Goal: Entertainment & Leisure: Consume media (video, audio)

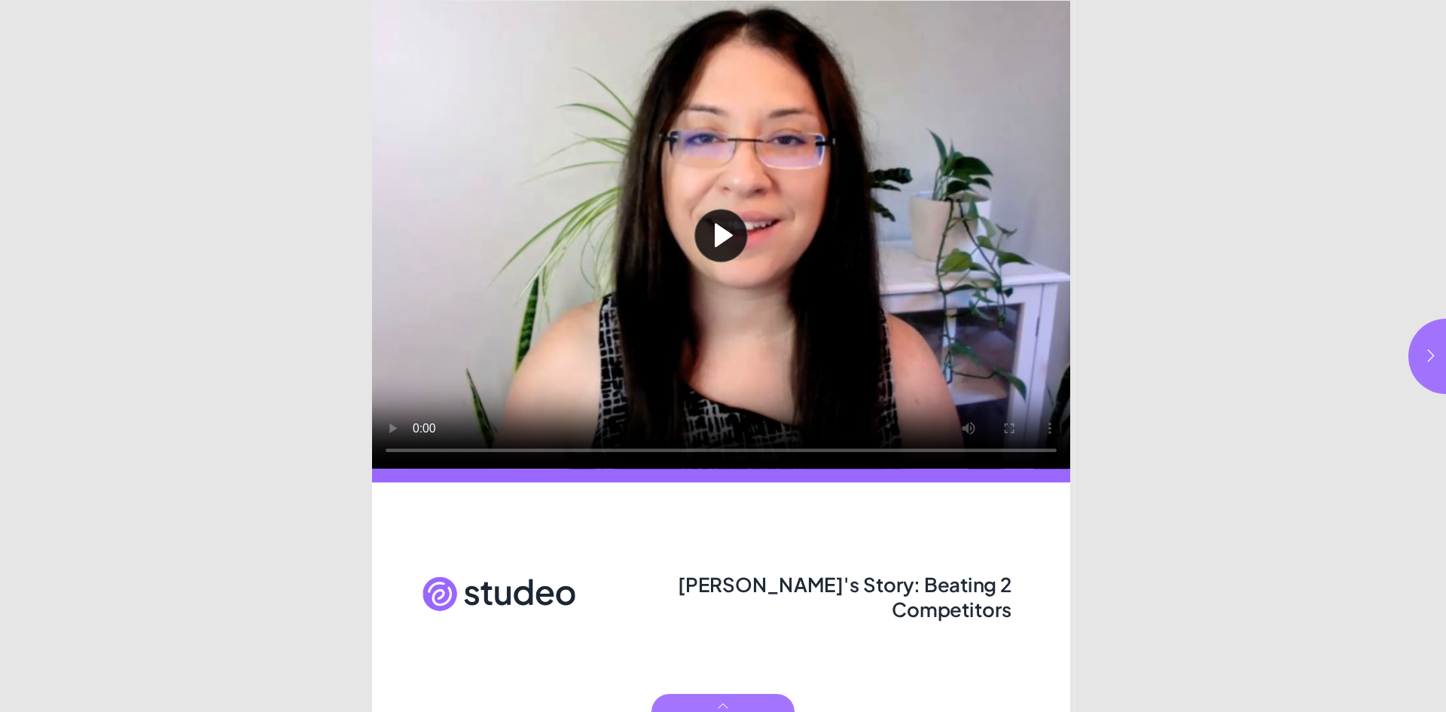
click at [714, 236] on button "Play video" at bounding box center [721, 235] width 698 height 468
click at [1428, 355] on icon "button" at bounding box center [1430, 355] width 15 height 15
type input "***"
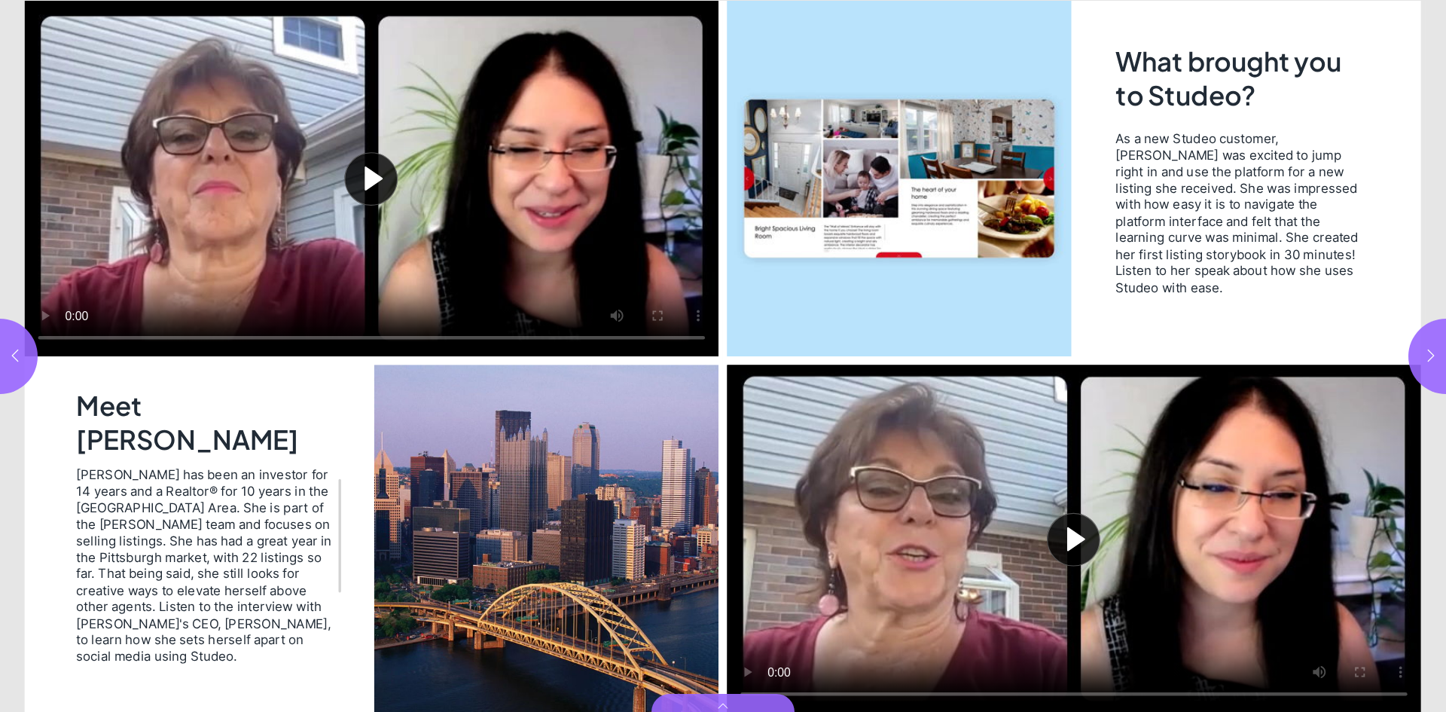
click at [369, 187] on button "Play video" at bounding box center [372, 178] width 694 height 355
click at [1064, 535] on button "Play video" at bounding box center [1074, 538] width 694 height 348
click at [1431, 357] on icon "button" at bounding box center [1430, 355] width 15 height 15
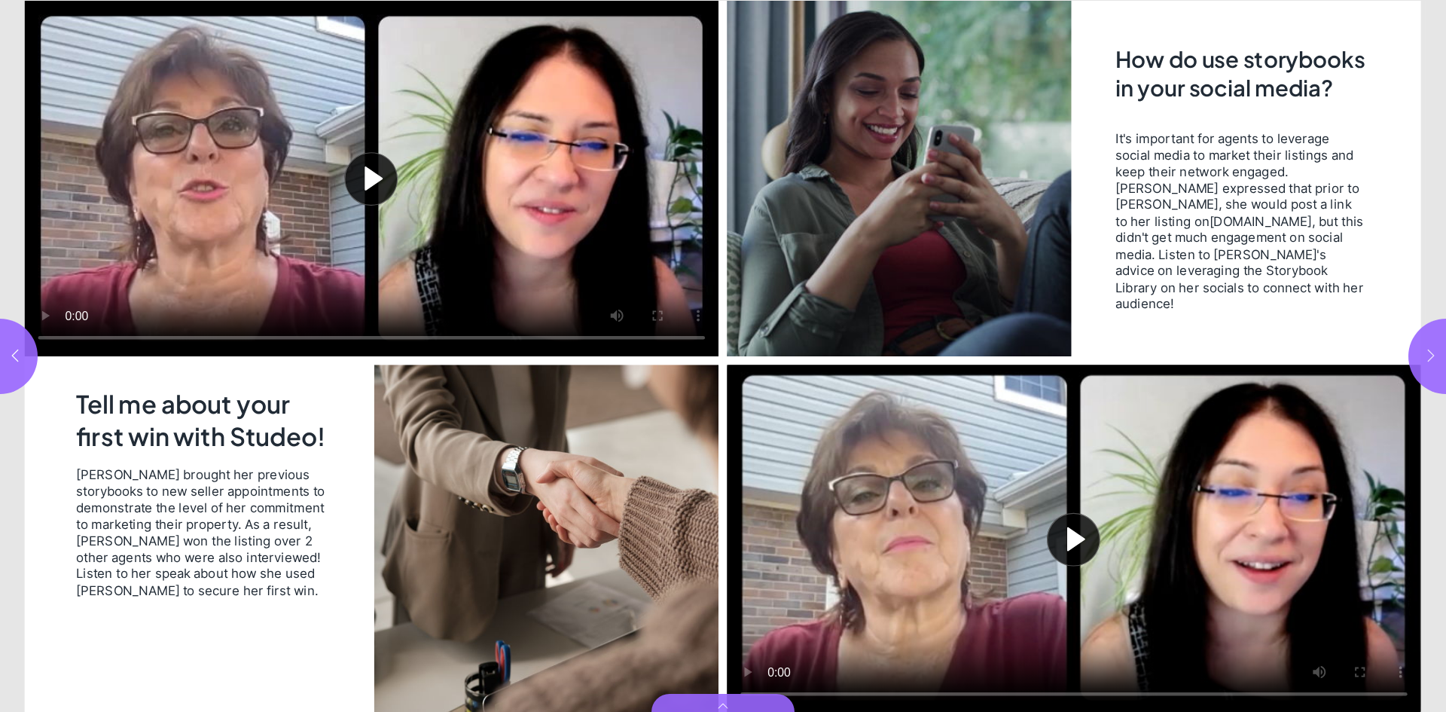
click at [1431, 357] on icon "button" at bounding box center [1430, 355] width 15 height 15
type input "*"
